Goal: Information Seeking & Learning: Check status

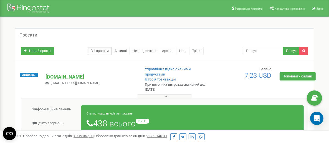
scroll to position [28, 0]
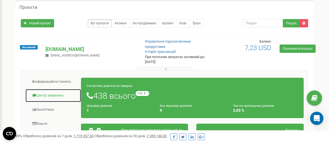
click at [56, 95] on link "Центр звернень" at bounding box center [53, 96] width 56 height 14
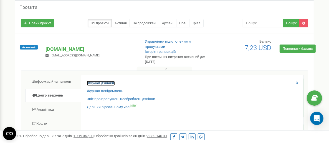
click at [97, 84] on link "Журнал дзвінків" at bounding box center [101, 83] width 28 height 5
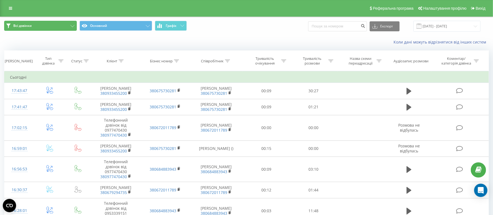
click at [67, 28] on button "Всі дзвінки" at bounding box center [40, 26] width 73 height 10
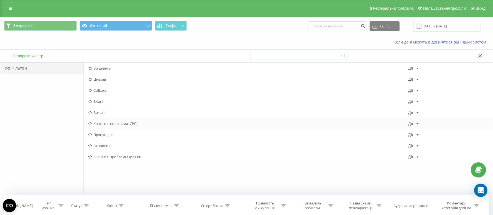
click at [137, 125] on span "Контекстна реклама (CPC)" at bounding box center [248, 124] width 320 height 4
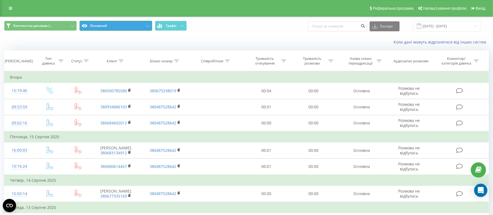
click at [131, 29] on button "Основний" at bounding box center [116, 26] width 73 height 10
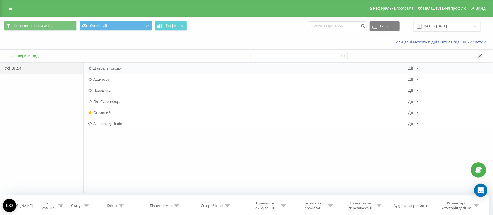
click at [115, 69] on span "Джерела трафіку" at bounding box center [248, 68] width 320 height 4
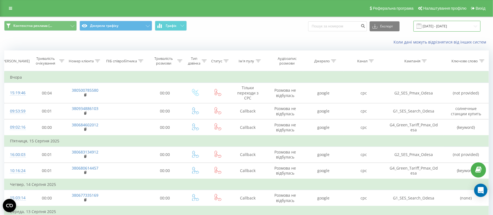
click at [448, 26] on input "[DATE] - [DATE]" at bounding box center [447, 26] width 67 height 11
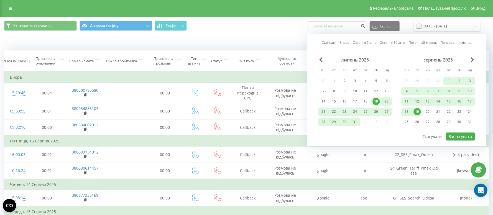
click at [451, 80] on div "1" at bounding box center [449, 80] width 7 height 7
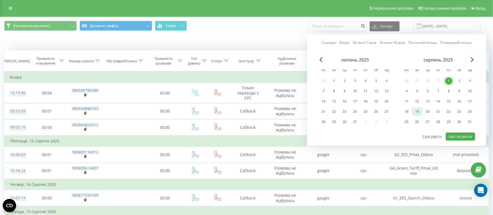
click at [419, 112] on div "19" at bounding box center [417, 111] width 7 height 7
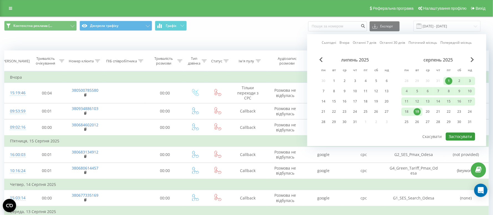
click at [464, 137] on button "Застосувати" at bounding box center [460, 137] width 29 height 8
type input "[DATE] - [DATE]"
